Goal: Information Seeking & Learning: Learn about a topic

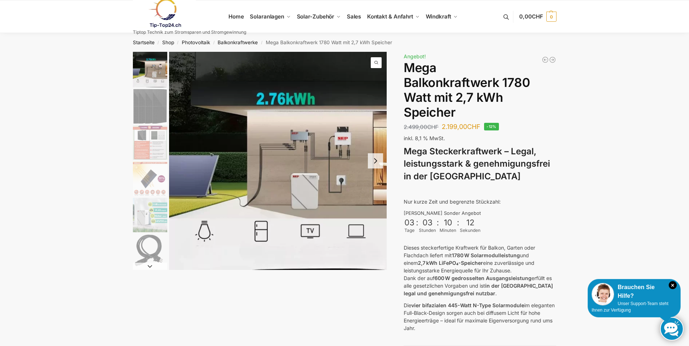
click at [371, 159] on button "Next slide" at bounding box center [375, 160] width 15 height 15
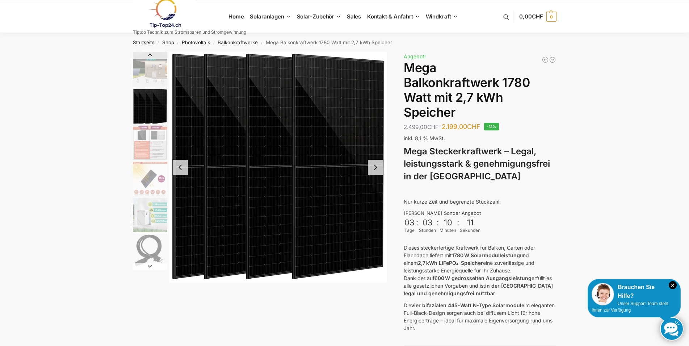
click at [371, 159] on img "2 / 9" at bounding box center [278, 167] width 218 height 231
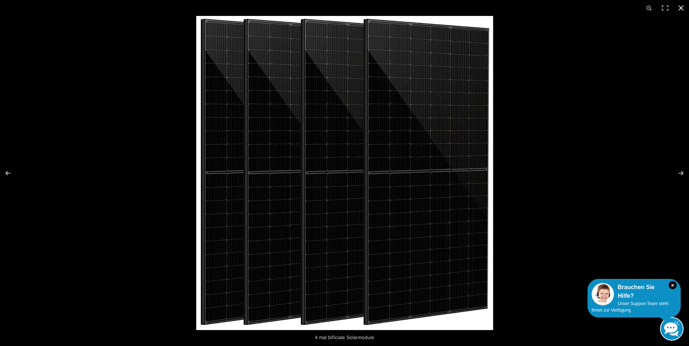
click at [676, 9] on button "Close (Esc)" at bounding box center [681, 8] width 16 height 16
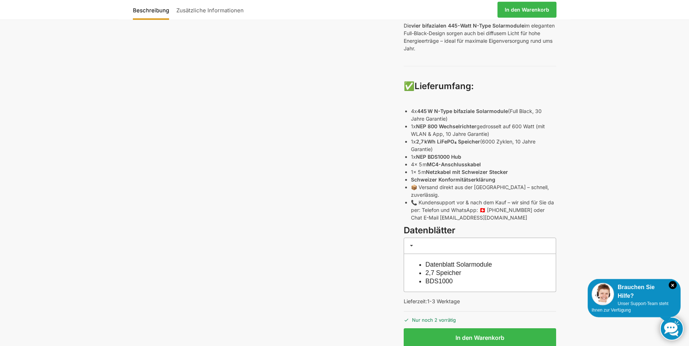
scroll to position [295, 0]
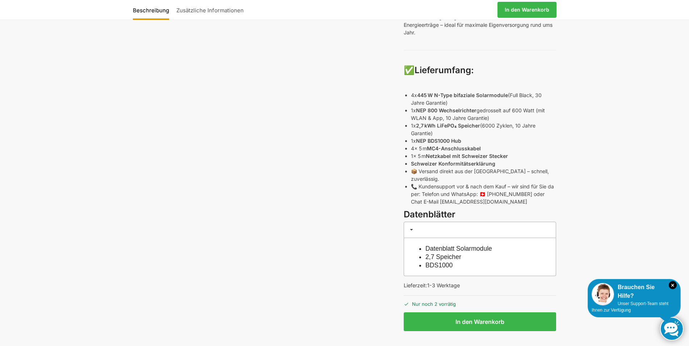
click at [461, 245] on link "Datenblatt Solarmodule" at bounding box center [458, 248] width 67 height 7
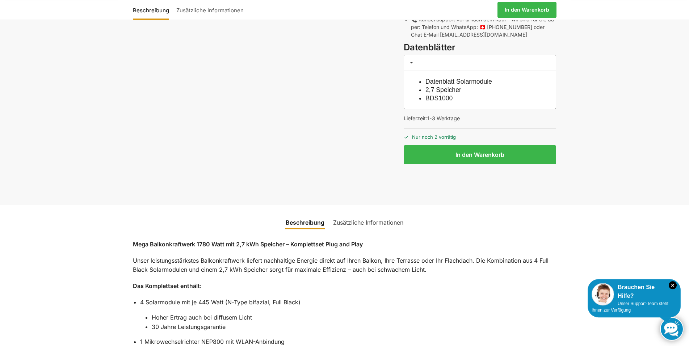
scroll to position [480, 0]
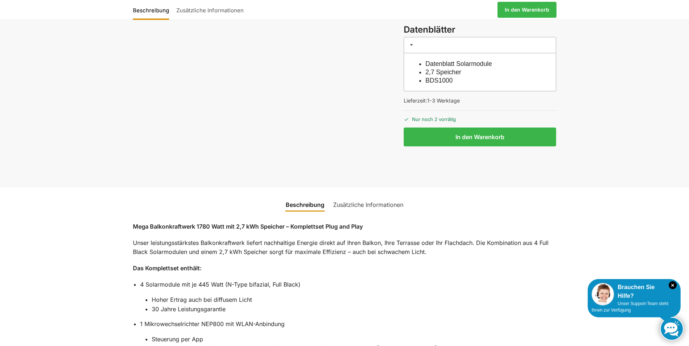
click at [390, 196] on link "Zusätzliche Informationen" at bounding box center [368, 204] width 79 height 17
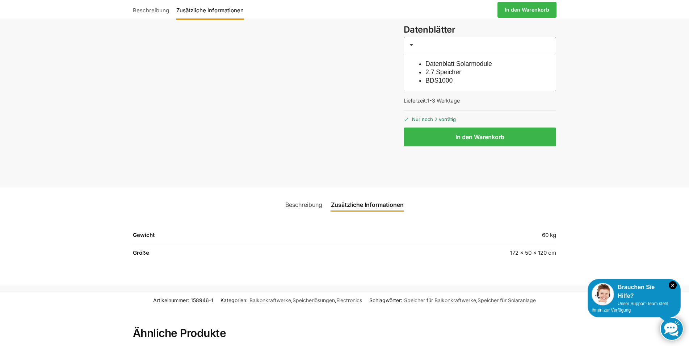
click at [148, 231] on th "Gewicht" at bounding box center [248, 237] width 230 height 13
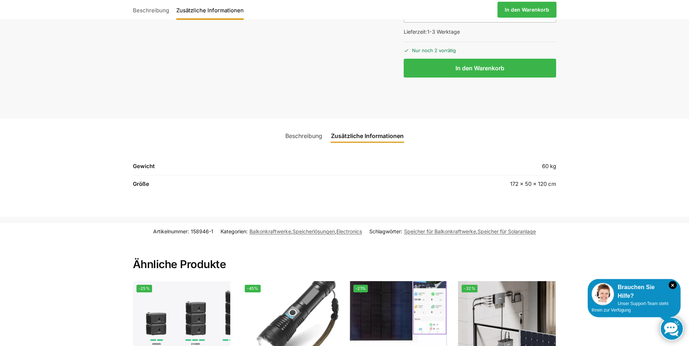
scroll to position [554, 0]
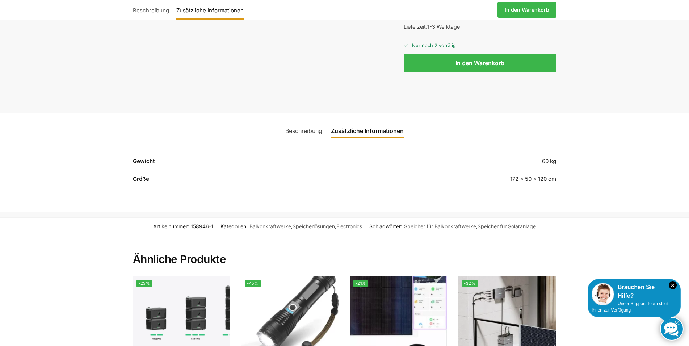
click at [390, 122] on link "Zusätzliche Informationen" at bounding box center [367, 130] width 81 height 17
click at [304, 122] on link "Beschreibung" at bounding box center [304, 130] width 46 height 17
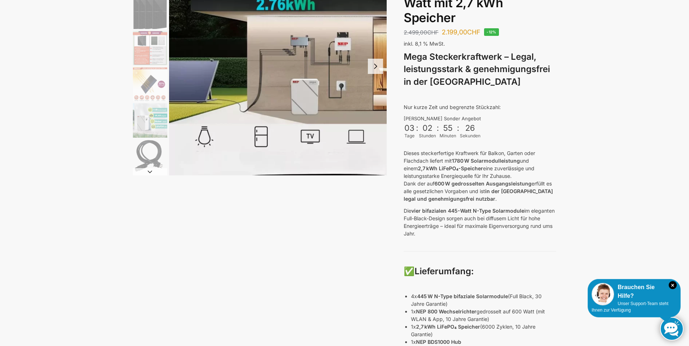
scroll to position [0, 0]
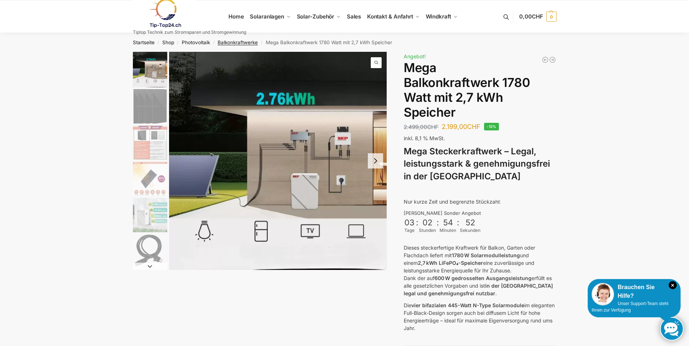
click at [245, 41] on link "Balkonkraftwerke" at bounding box center [238, 42] width 40 height 6
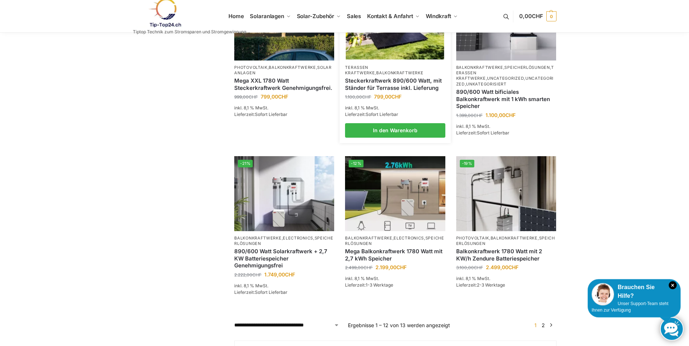
scroll to position [517, 0]
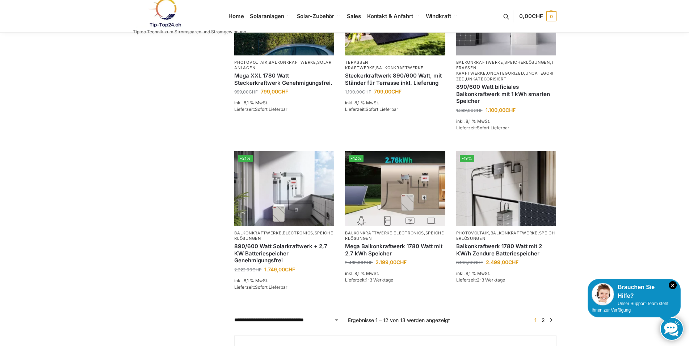
click at [544, 323] on link "2" at bounding box center [543, 320] width 7 height 6
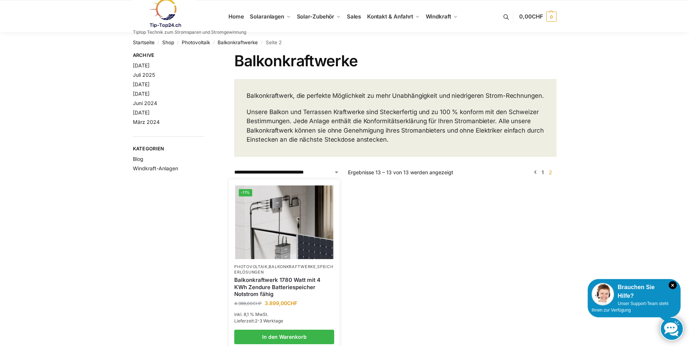
click at [269, 239] on img at bounding box center [284, 222] width 98 height 74
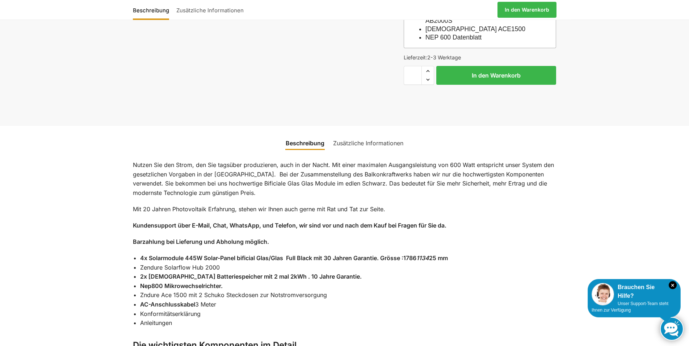
scroll to position [406, 0]
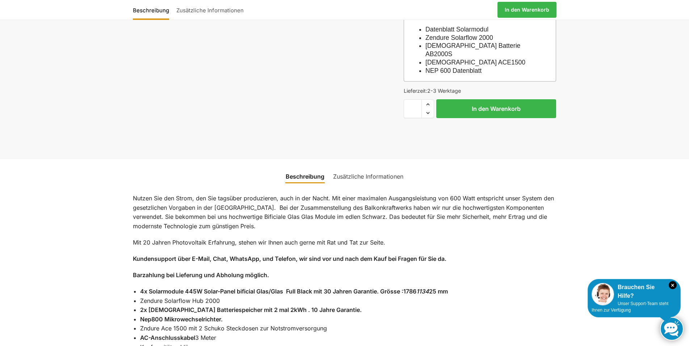
click at [363, 168] on link "Zusätzliche Informationen" at bounding box center [368, 176] width 79 height 17
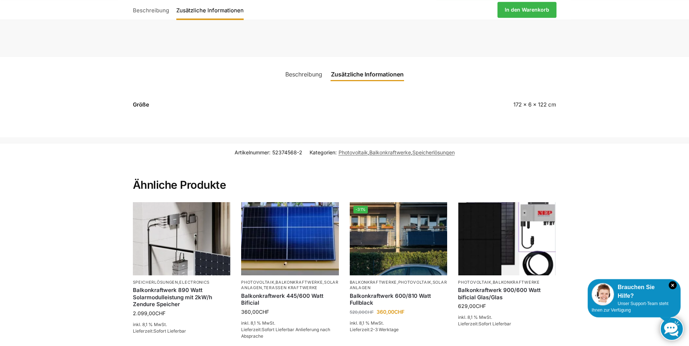
scroll to position [591, 0]
